Goal: Information Seeking & Learning: Learn about a topic

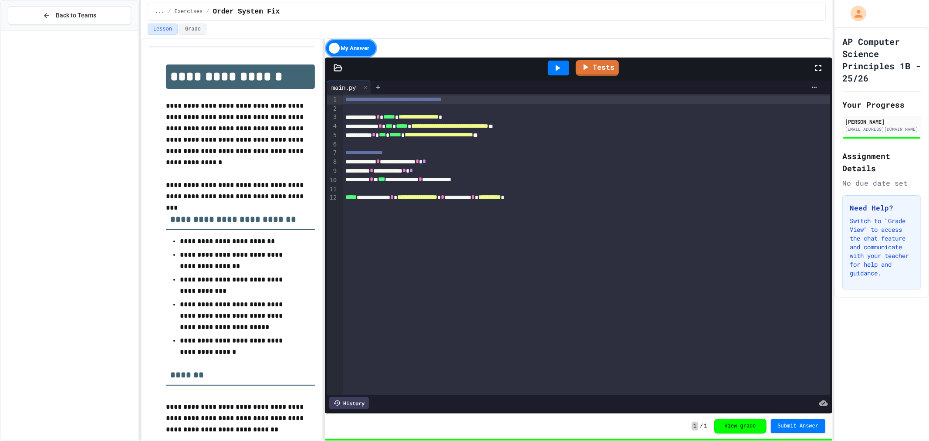
scroll to position [2307, 0]
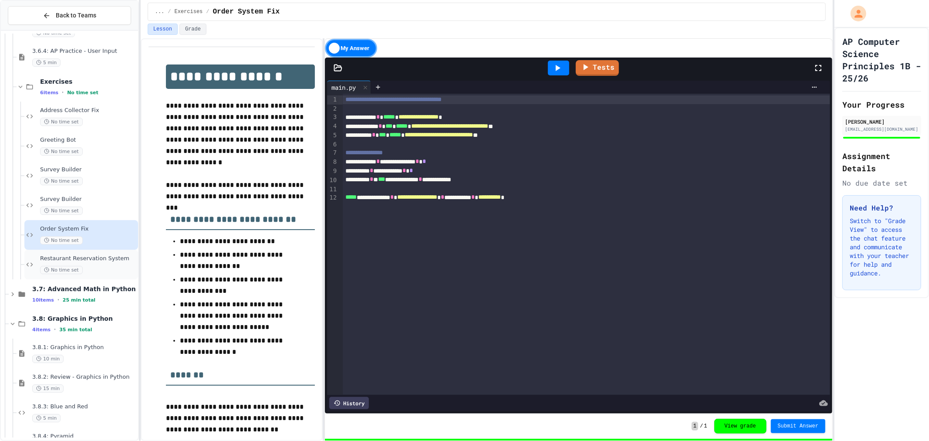
click at [90, 270] on div "No time set" at bounding box center [88, 270] width 96 height 8
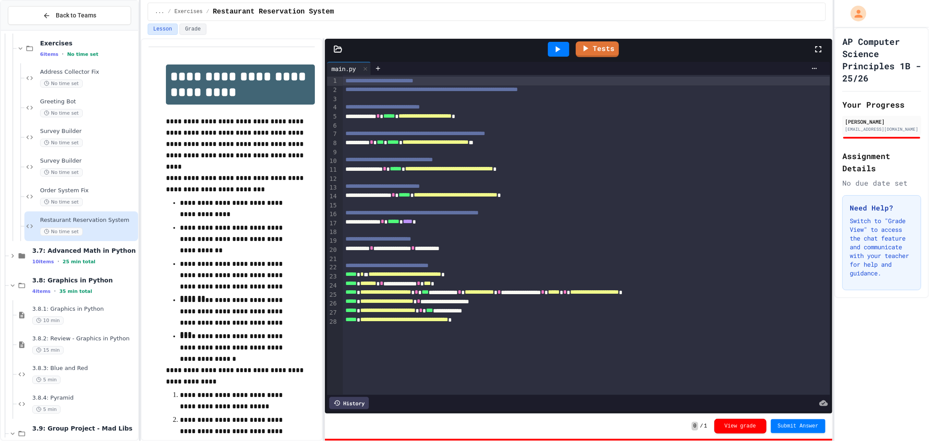
scroll to position [2391, 0]
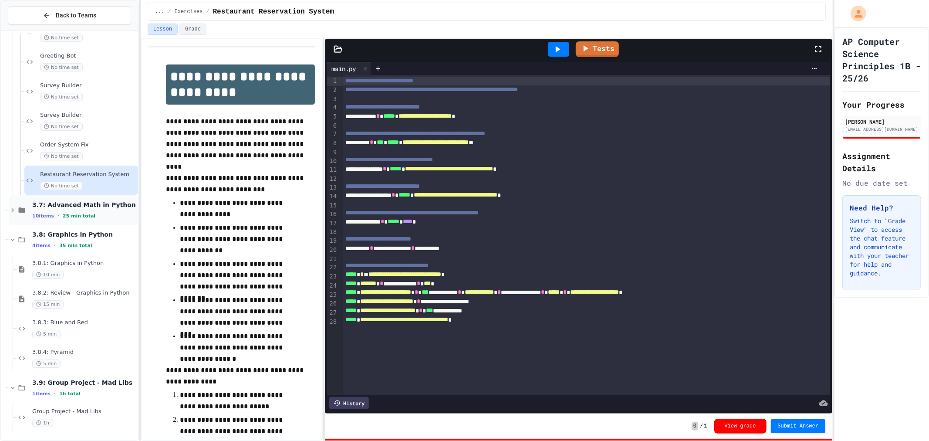
click at [93, 206] on span "3.7: Advanced Math in Python" at bounding box center [84, 205] width 104 height 8
click at [95, 258] on div "3.7.2: Review - Advanced Math in Python 10 min" at bounding box center [78, 269] width 122 height 30
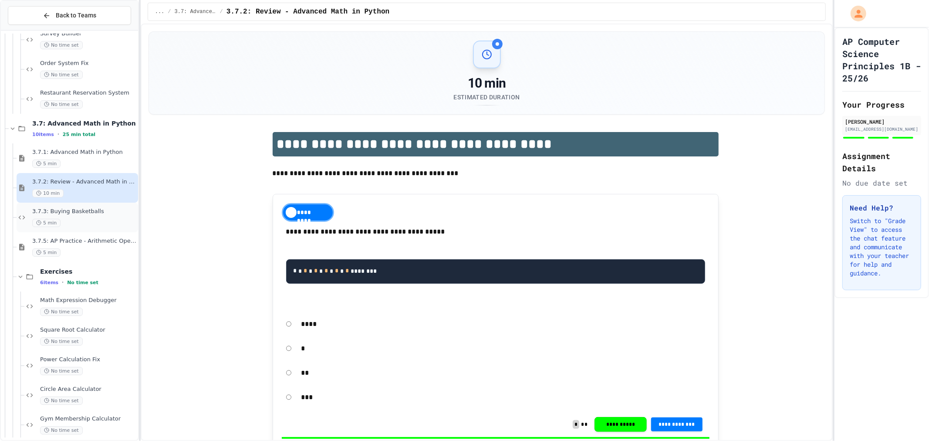
scroll to position [2473, 0]
click at [77, 302] on span "Math Expression Debugger" at bounding box center [88, 299] width 96 height 7
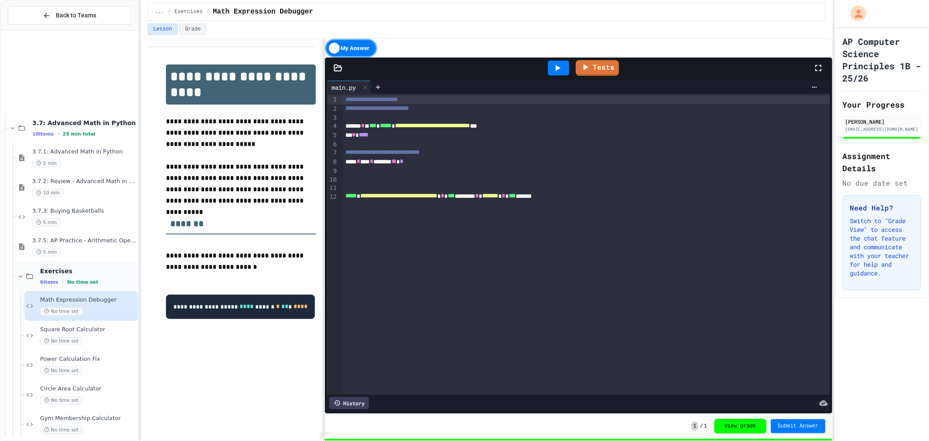
scroll to position [2717, 0]
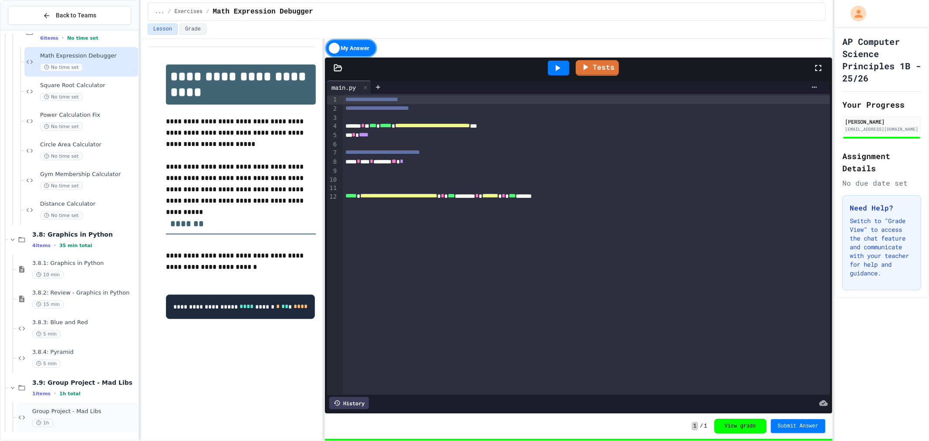
click at [64, 414] on span "Group Project - Mad Libs" at bounding box center [84, 411] width 104 height 7
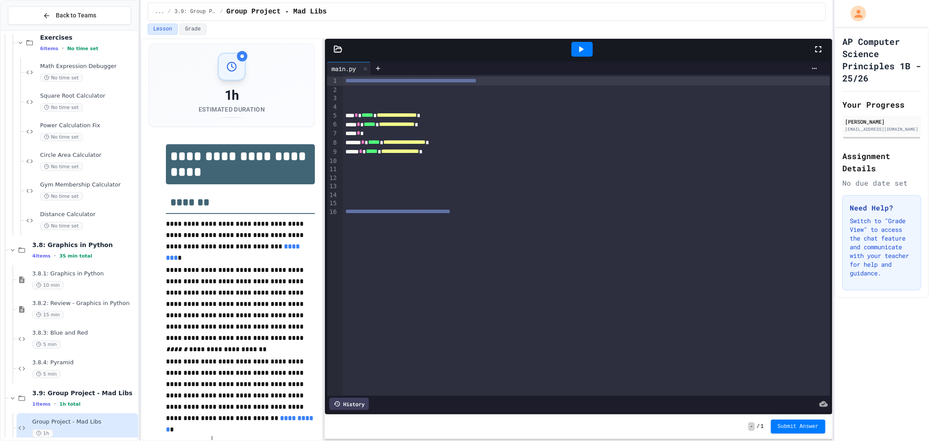
scroll to position [3, 0]
click at [79, 370] on div "5 min" at bounding box center [84, 374] width 104 height 8
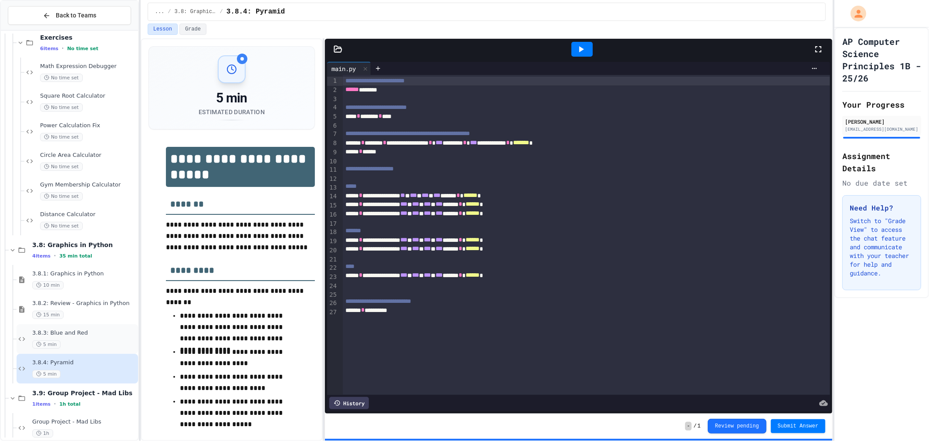
click at [77, 341] on div "5 min" at bounding box center [84, 344] width 104 height 8
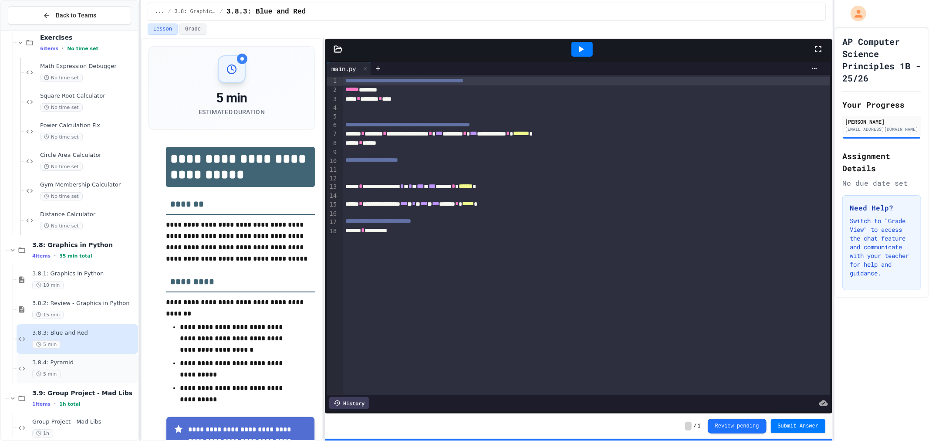
click at [72, 362] on span "3.8.4: Pyramid" at bounding box center [84, 362] width 104 height 7
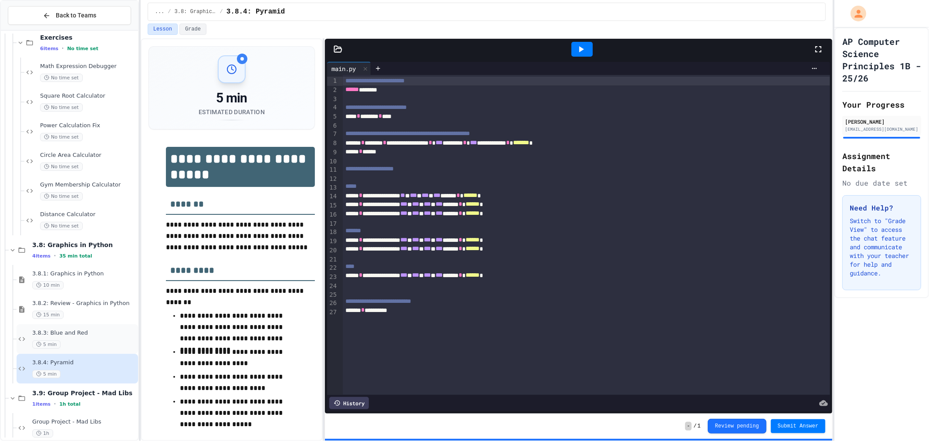
click at [68, 324] on div "3.8.3: Blue and Red 5 min" at bounding box center [78, 339] width 122 height 30
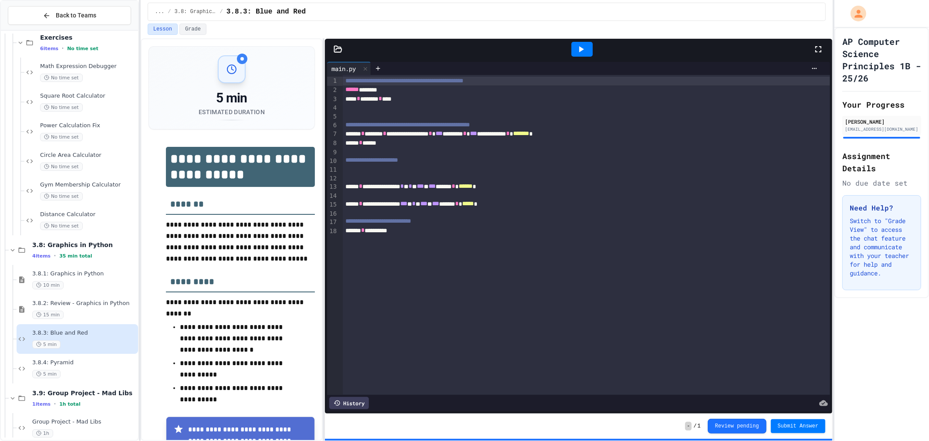
click at [581, 51] on icon at bounding box center [581, 49] width 5 height 6
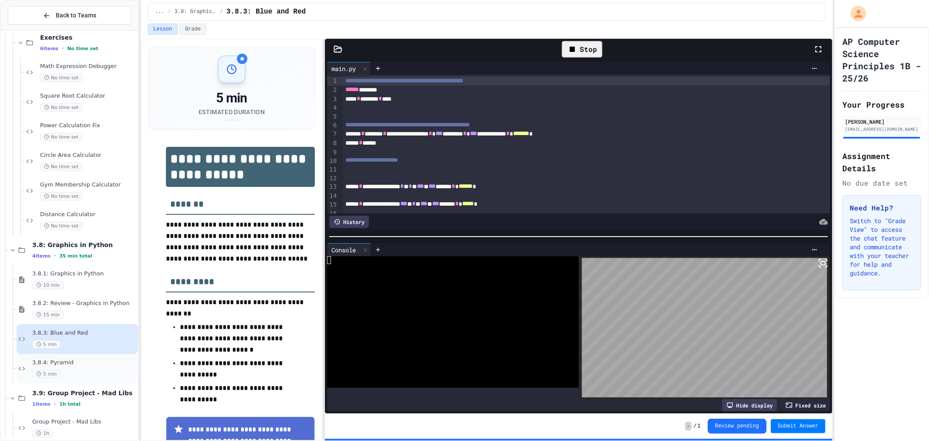
click at [78, 360] on span "3.8.4: Pyramid" at bounding box center [84, 362] width 104 height 7
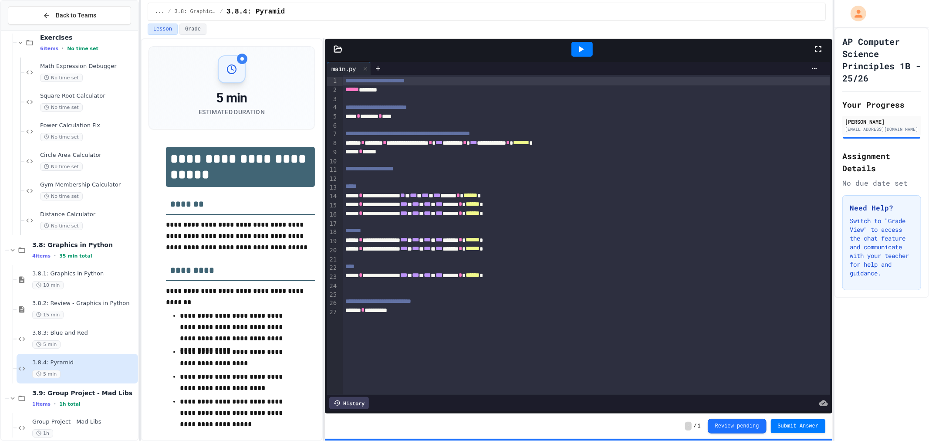
click at [577, 44] on div at bounding box center [581, 49] width 21 height 15
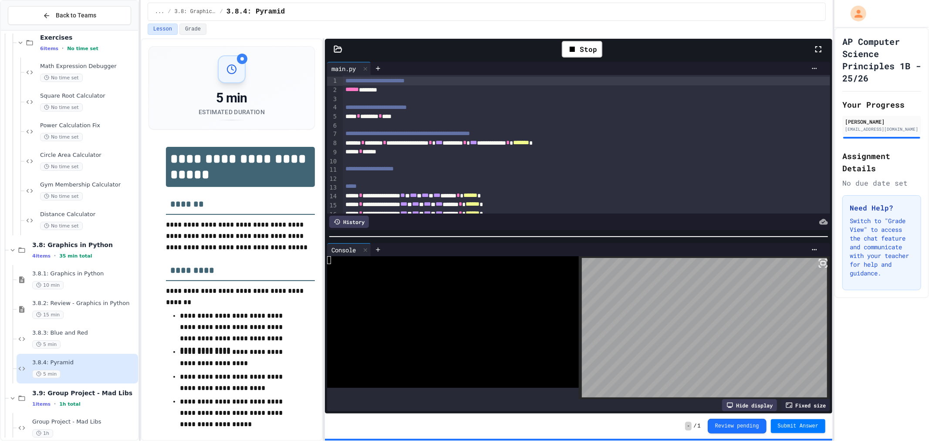
click at [819, 259] on icon at bounding box center [823, 263] width 10 height 10
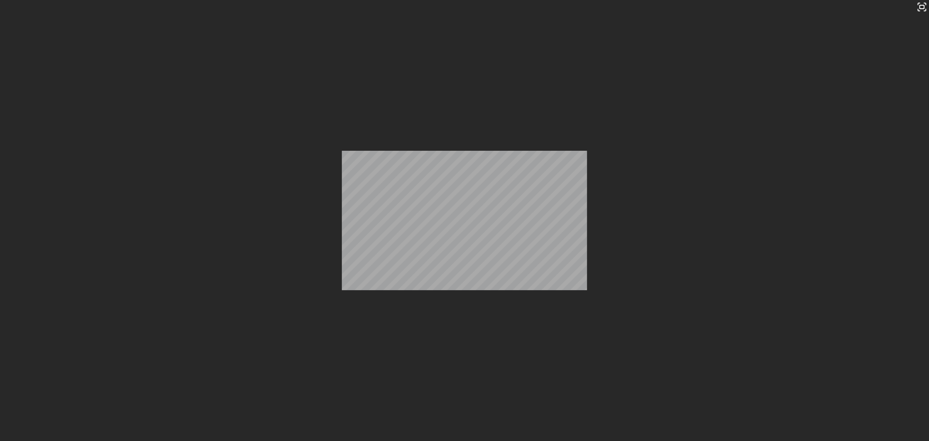
scroll to position [116, 0]
